Goal: Transaction & Acquisition: Purchase product/service

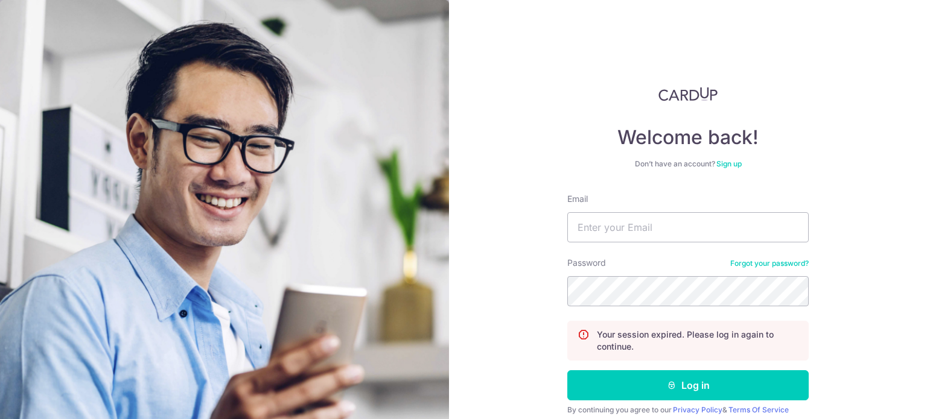
type input "[EMAIL_ADDRESS][DOMAIN_NAME]"
click at [567, 370] on button "Log in" at bounding box center [687, 385] width 241 height 30
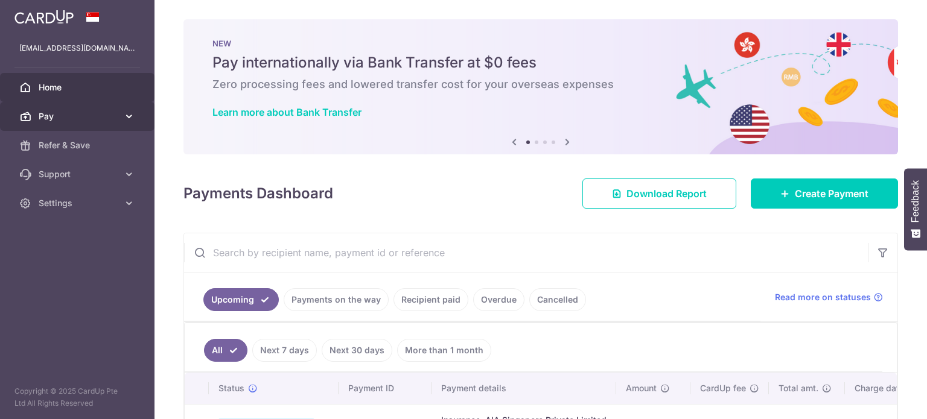
click at [103, 122] on span "Pay" at bounding box center [79, 116] width 80 height 12
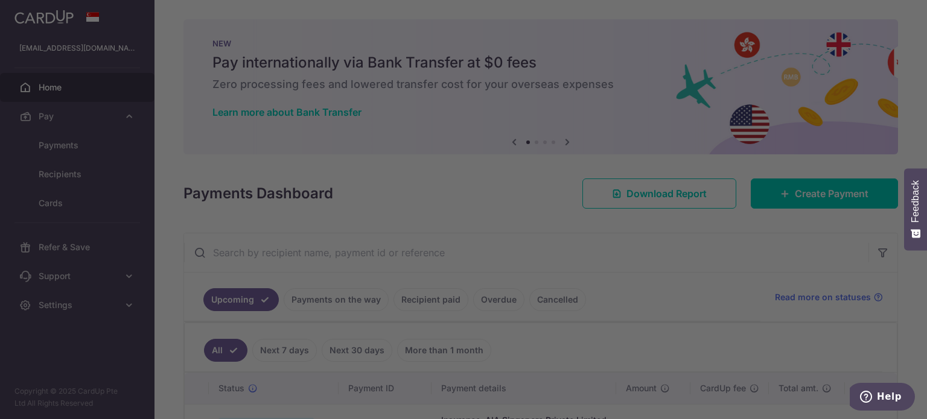
click at [91, 139] on div at bounding box center [468, 212] width 936 height 424
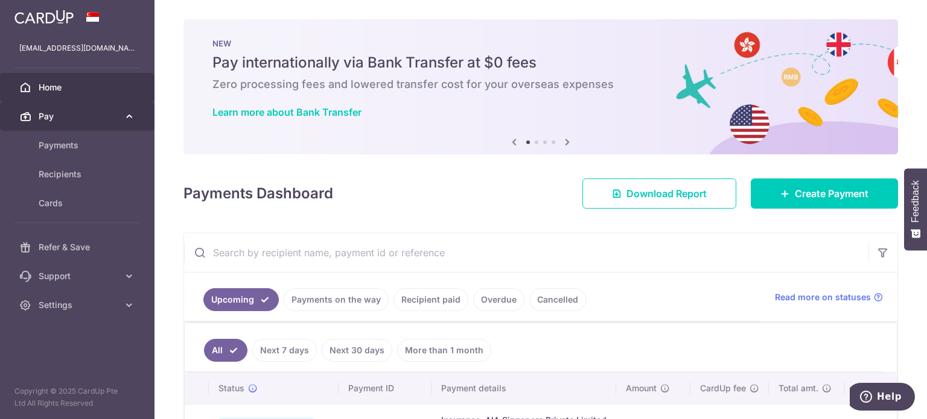
click at [101, 115] on span "Pay" at bounding box center [79, 116] width 80 height 12
click at [127, 122] on link "Pay" at bounding box center [77, 116] width 154 height 29
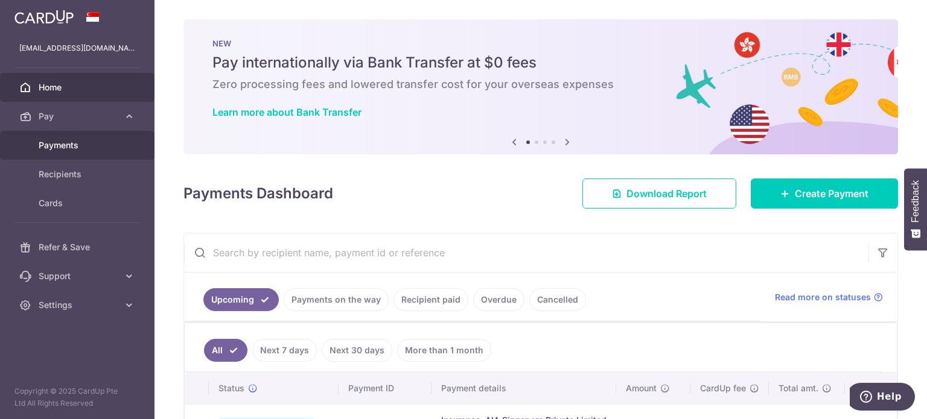
click at [94, 150] on span "Payments" at bounding box center [79, 145] width 80 height 12
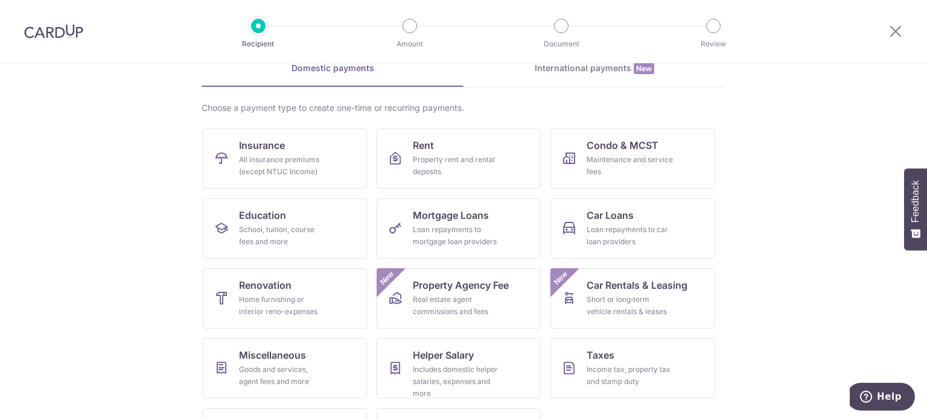
scroll to position [120, 0]
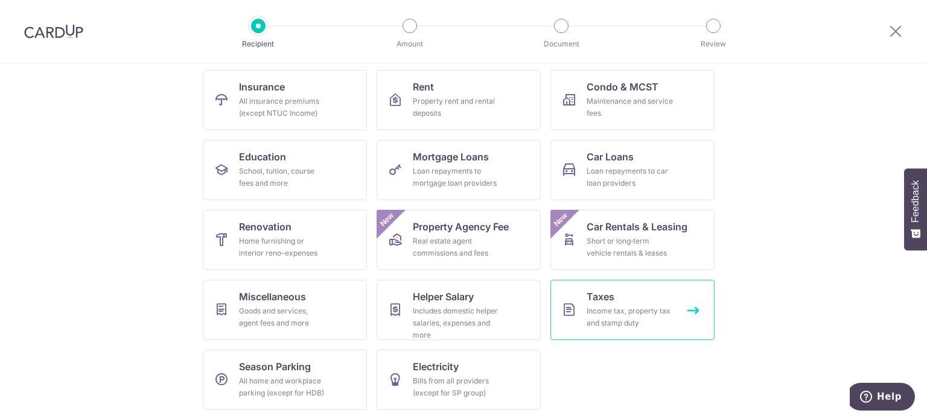
click at [635, 313] on div "Income tax, property tax and stamp duty" at bounding box center [629, 317] width 87 height 24
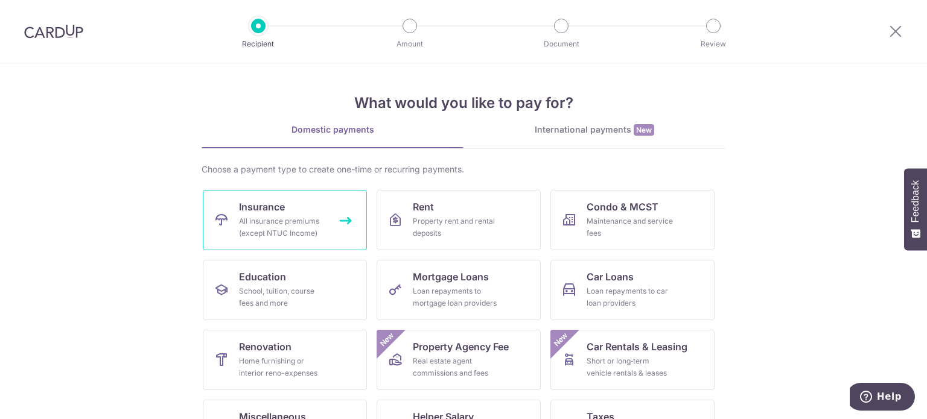
click at [334, 221] on link "Insurance All insurance premiums (except NTUC Income)" at bounding box center [285, 220] width 164 height 60
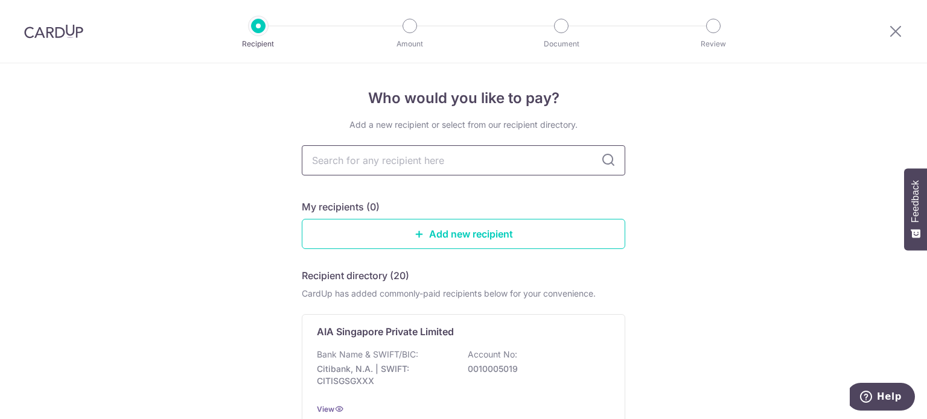
click at [523, 165] on input "text" at bounding box center [463, 160] width 323 height 30
click at [601, 160] on icon at bounding box center [608, 160] width 14 height 14
click at [475, 247] on link "Add new recipient" at bounding box center [463, 234] width 323 height 30
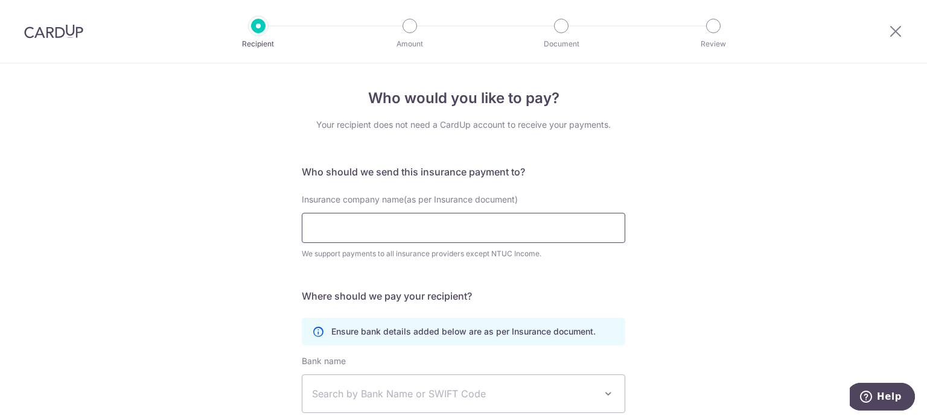
click at [430, 220] on input "Insurance company name(as per Insurance document)" at bounding box center [463, 228] width 323 height 30
type input "ntuc income"
click at [647, 273] on div "Who would you like to pay? Your recipient does not need a CardUp account to rec…" at bounding box center [463, 326] width 927 height 527
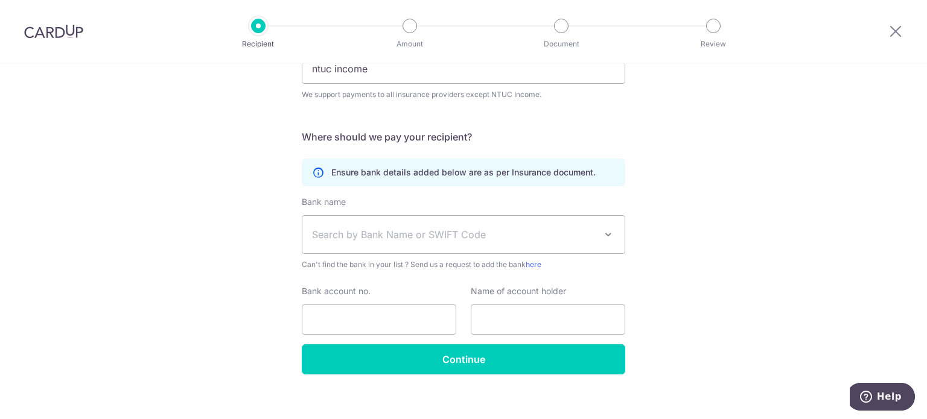
scroll to position [171, 0]
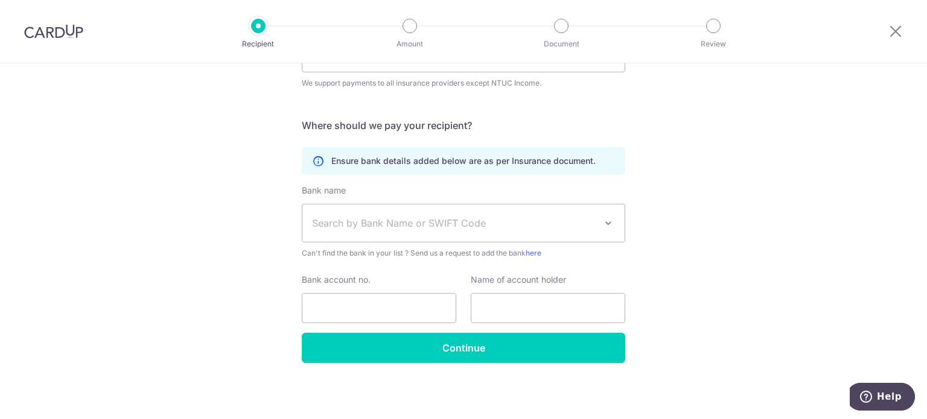
click at [512, 238] on span "Search by Bank Name or SWIFT Code" at bounding box center [463, 223] width 322 height 37
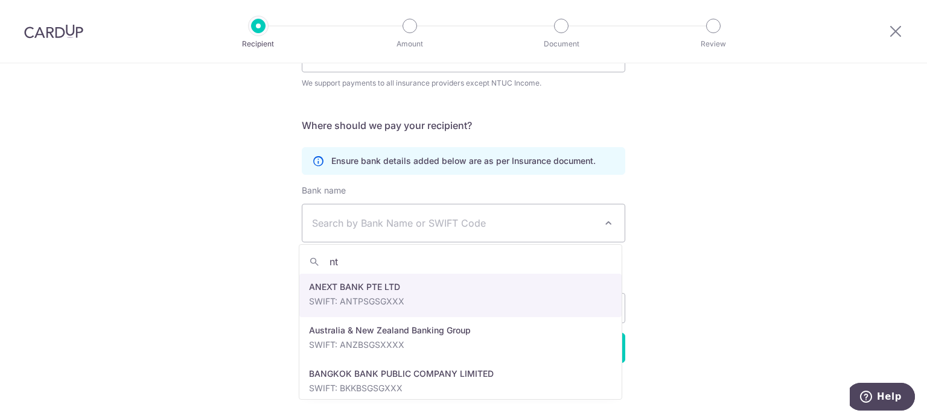
type input "n"
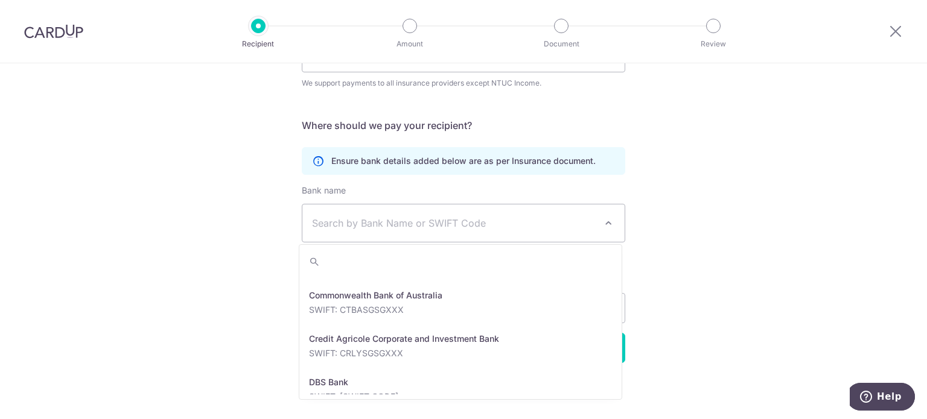
scroll to position [912, 0]
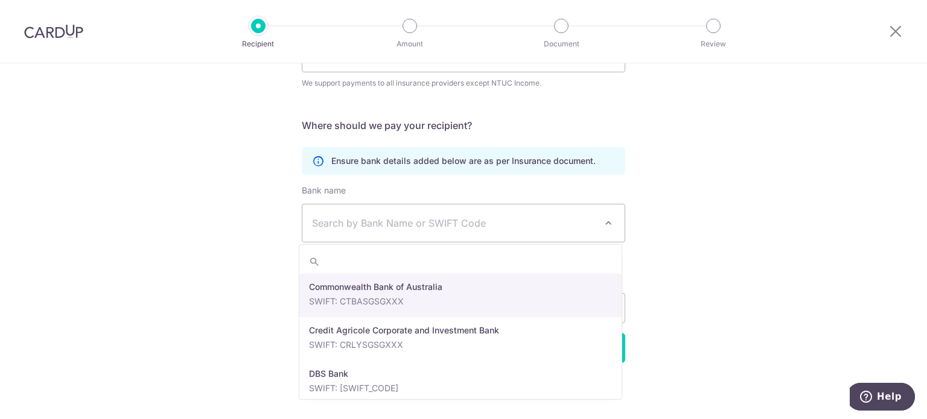
click at [455, 255] on input "search" at bounding box center [460, 262] width 322 height 24
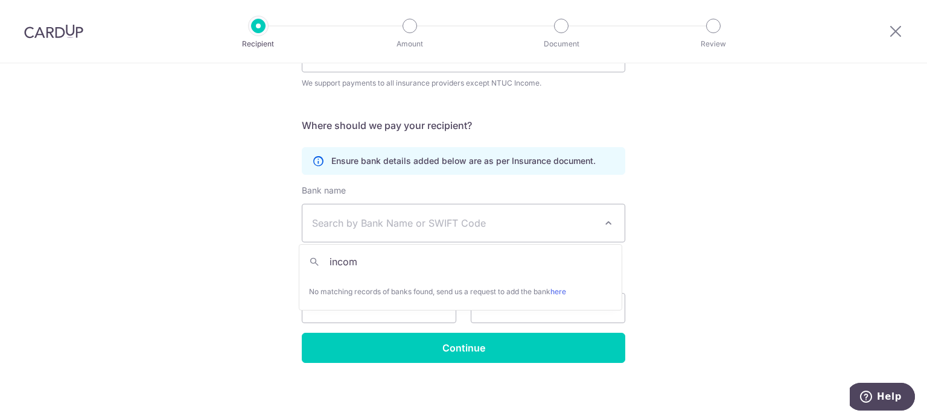
type input "income"
click at [255, 252] on div "Who would you like to pay? Your recipient does not need a CardUp account to rec…" at bounding box center [463, 156] width 927 height 527
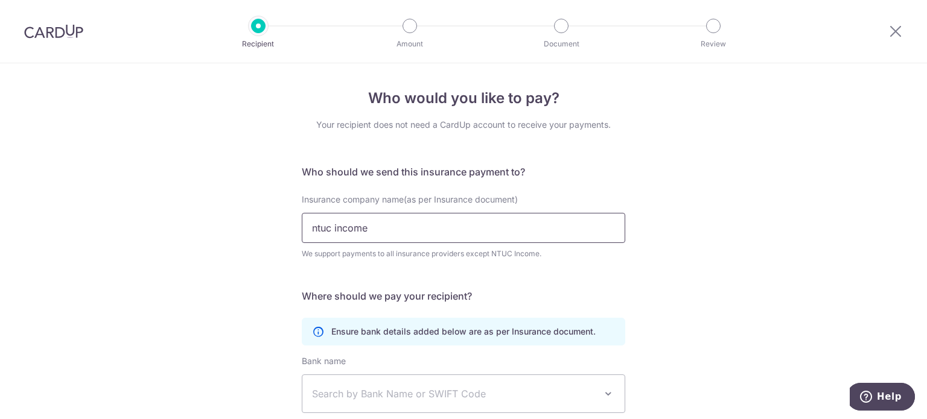
scroll to position [171, 0]
